Goal: Find specific page/section: Find specific page/section

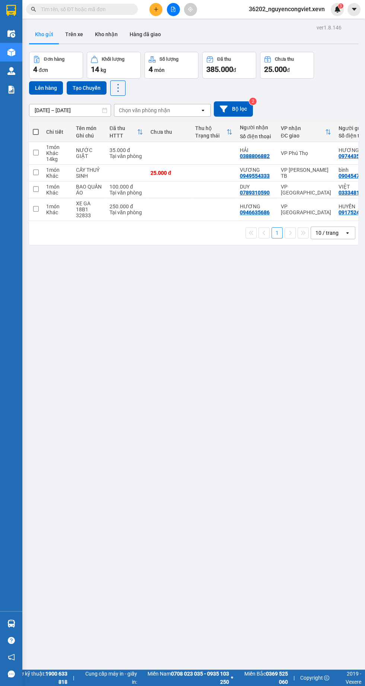
click at [10, 89] on img at bounding box center [11, 90] width 8 height 8
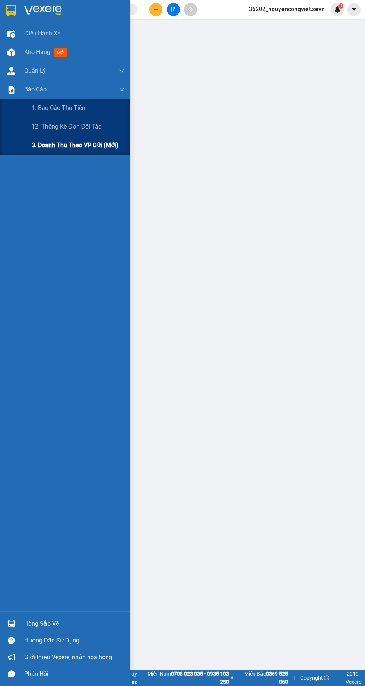
click at [55, 146] on span "3. Doanh Thu theo VP Gửi (mới)" at bounding box center [75, 145] width 87 height 9
